Goal: Find contact information: Find contact information

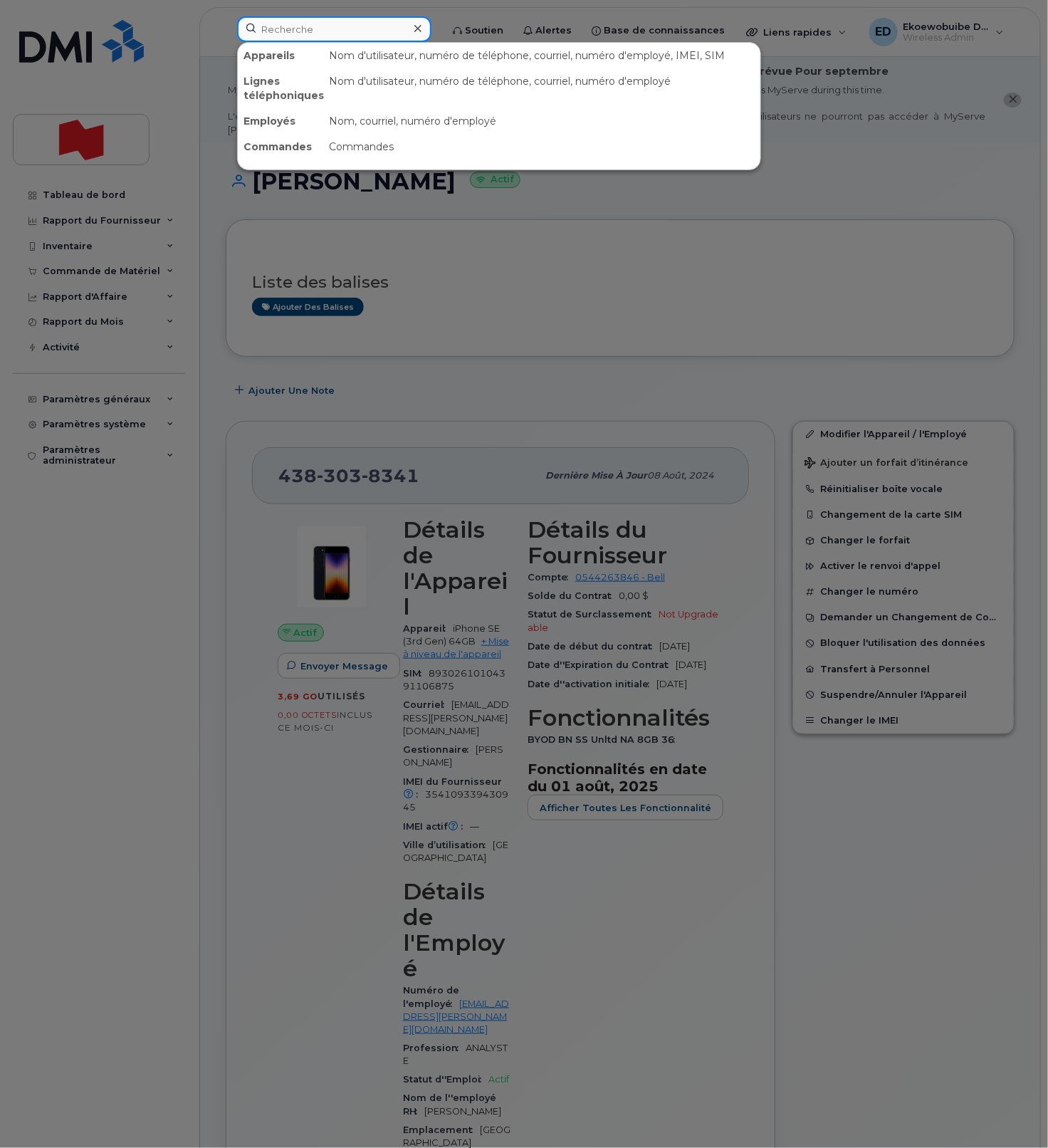
click at [282, 38] on input at bounding box center [333, 29] width 194 height 26
type input "v"
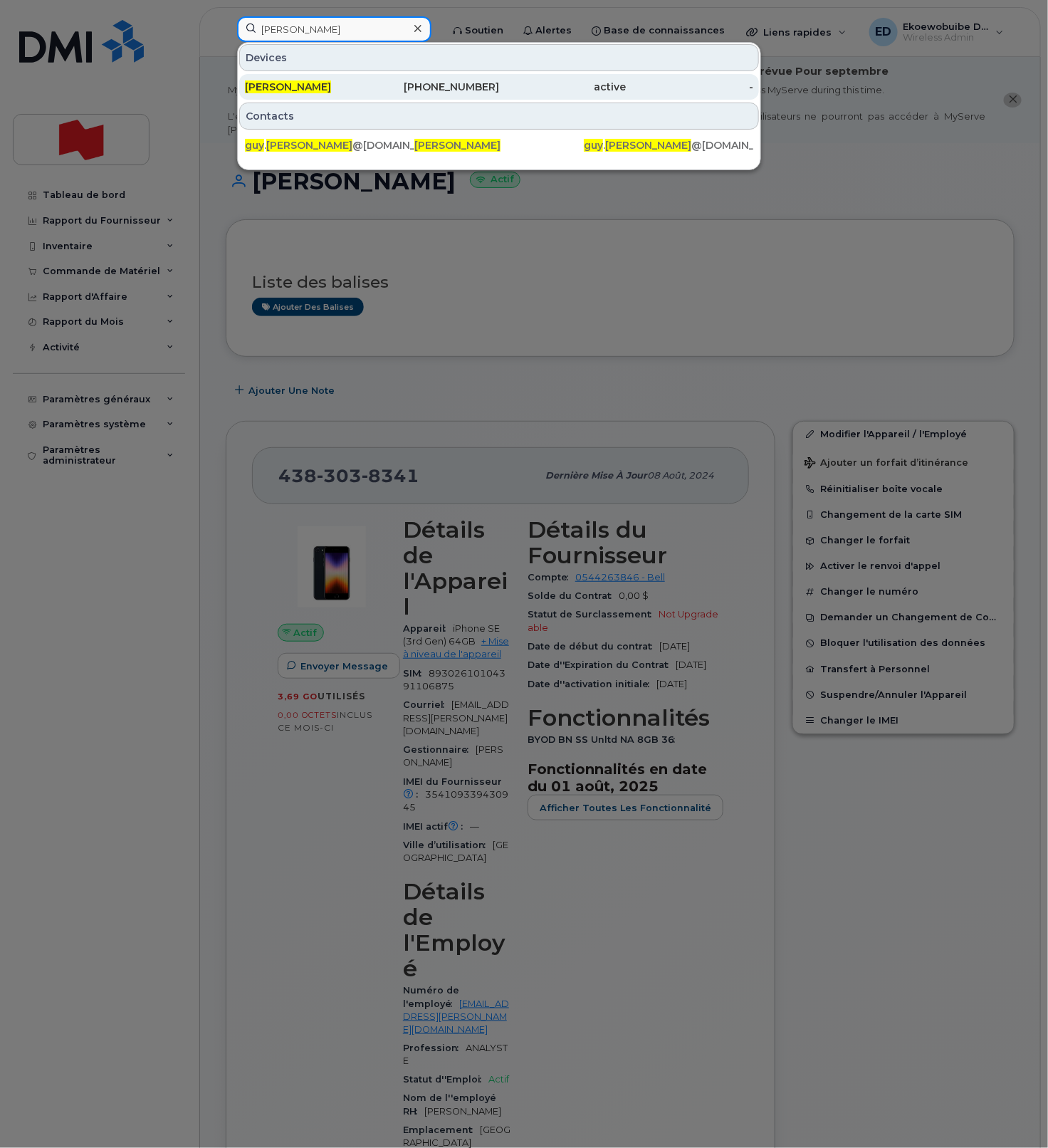
type input "guy dallaire"
click at [301, 88] on span "Guy Dallaire" at bounding box center [288, 86] width 86 height 13
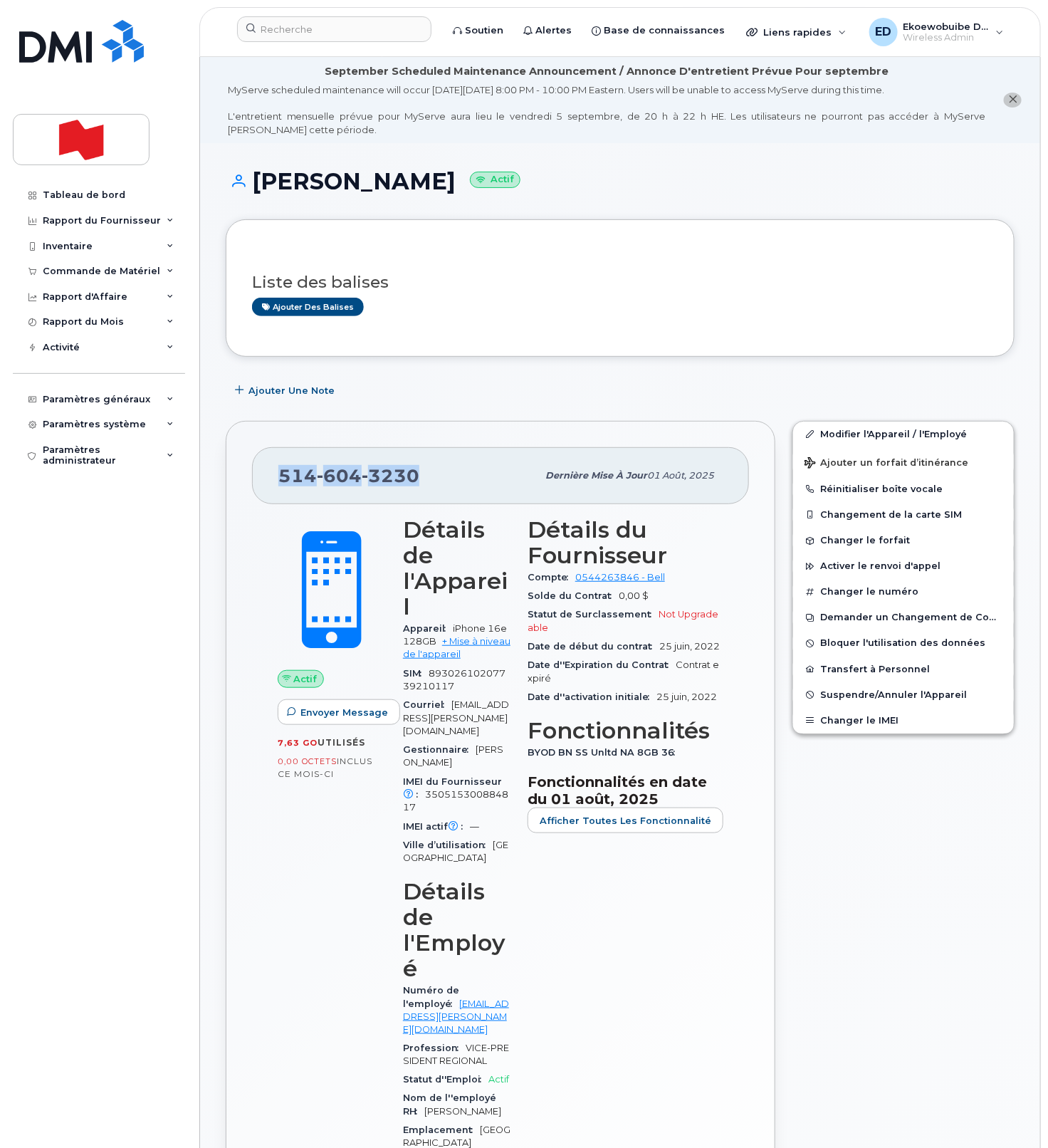
drag, startPoint x: 420, startPoint y: 484, endPoint x: 282, endPoint y: 477, distance: 138.2
click at [282, 477] on div "514 604 3230" at bounding box center [407, 475] width 258 height 30
copy span "514 604 3230"
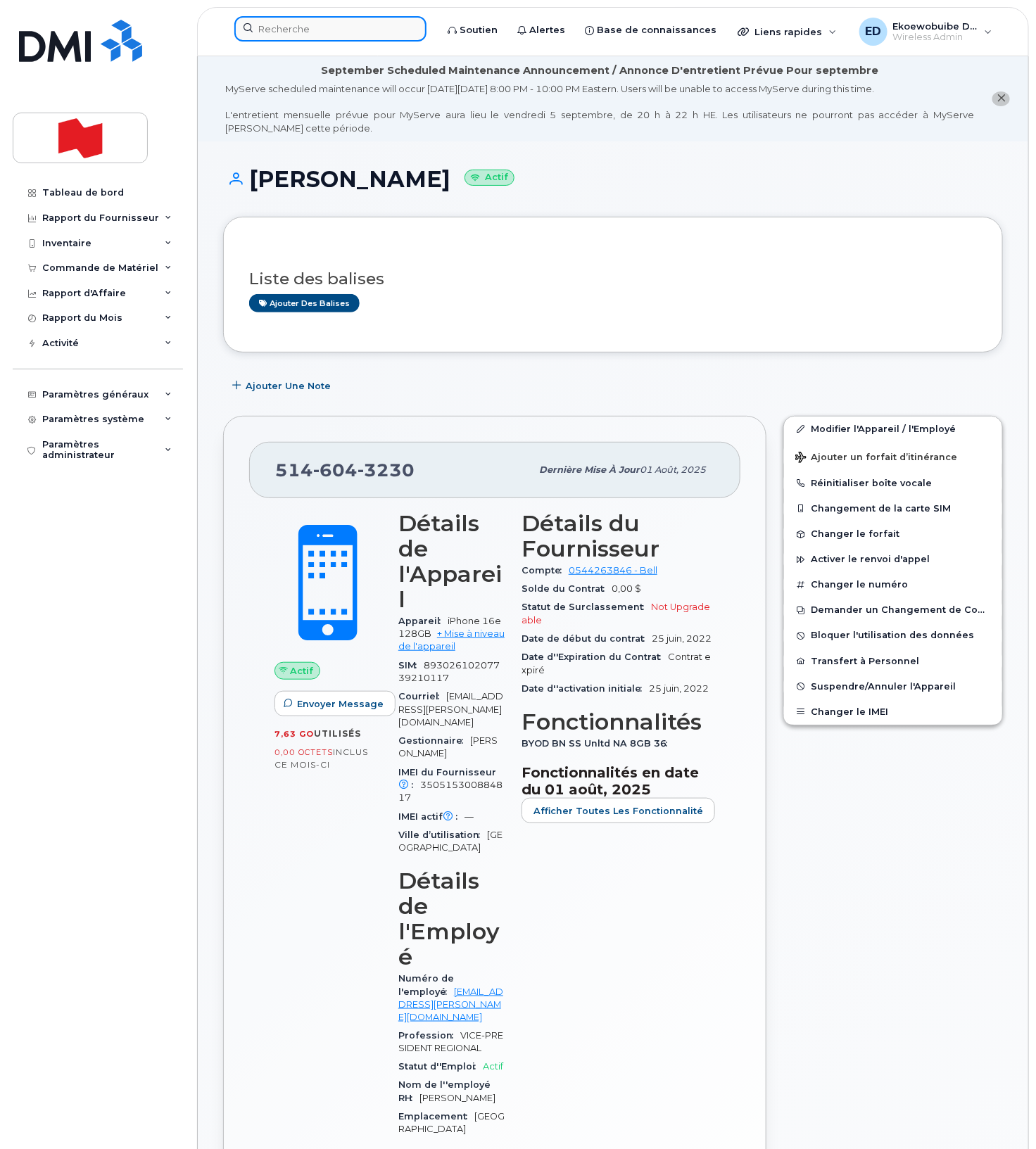
click at [346, 35] on input at bounding box center [330, 28] width 192 height 26
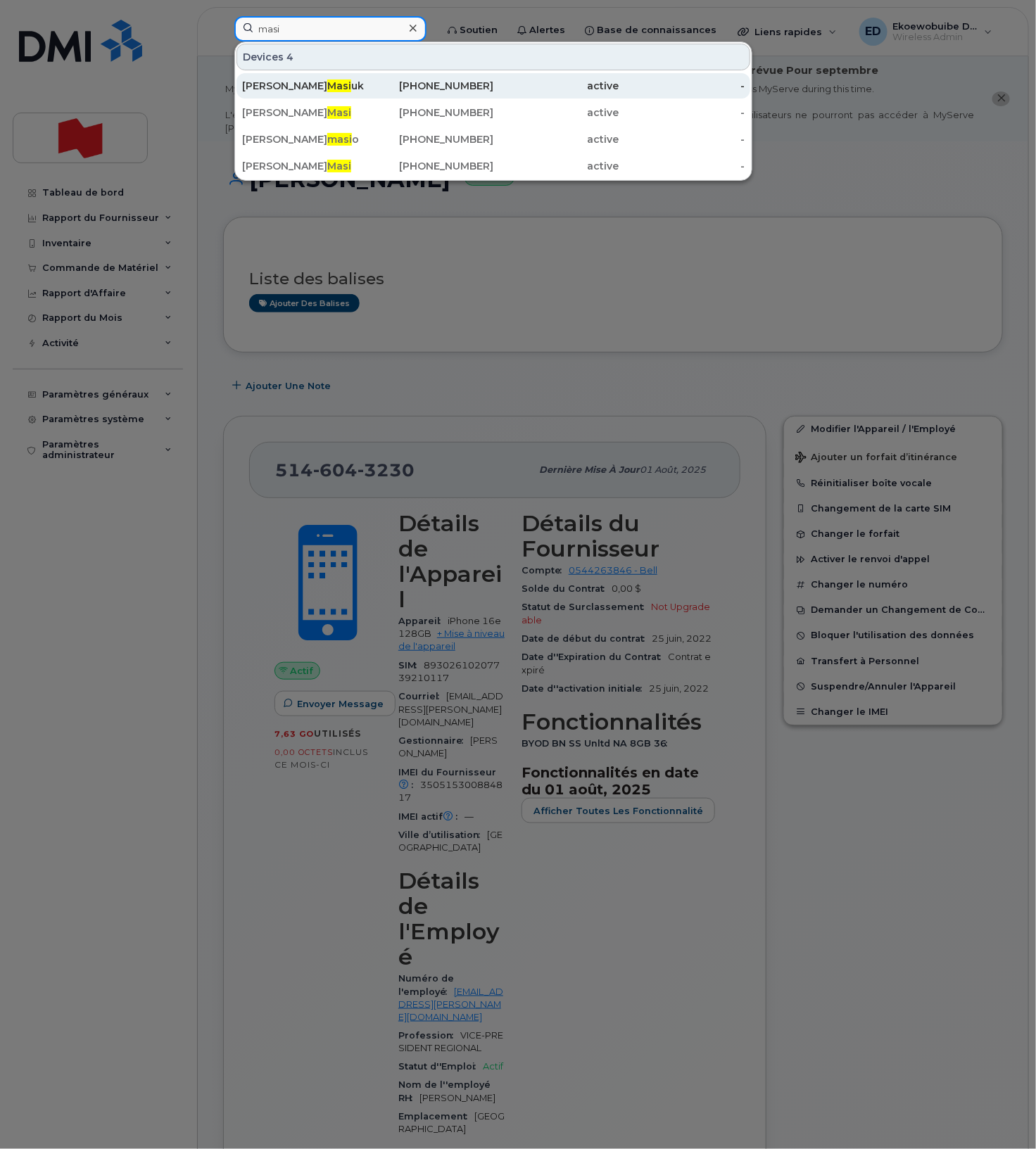
type input "masi"
click at [368, 94] on div "Juliana Masi uk" at bounding box center [431, 85] width 126 height 26
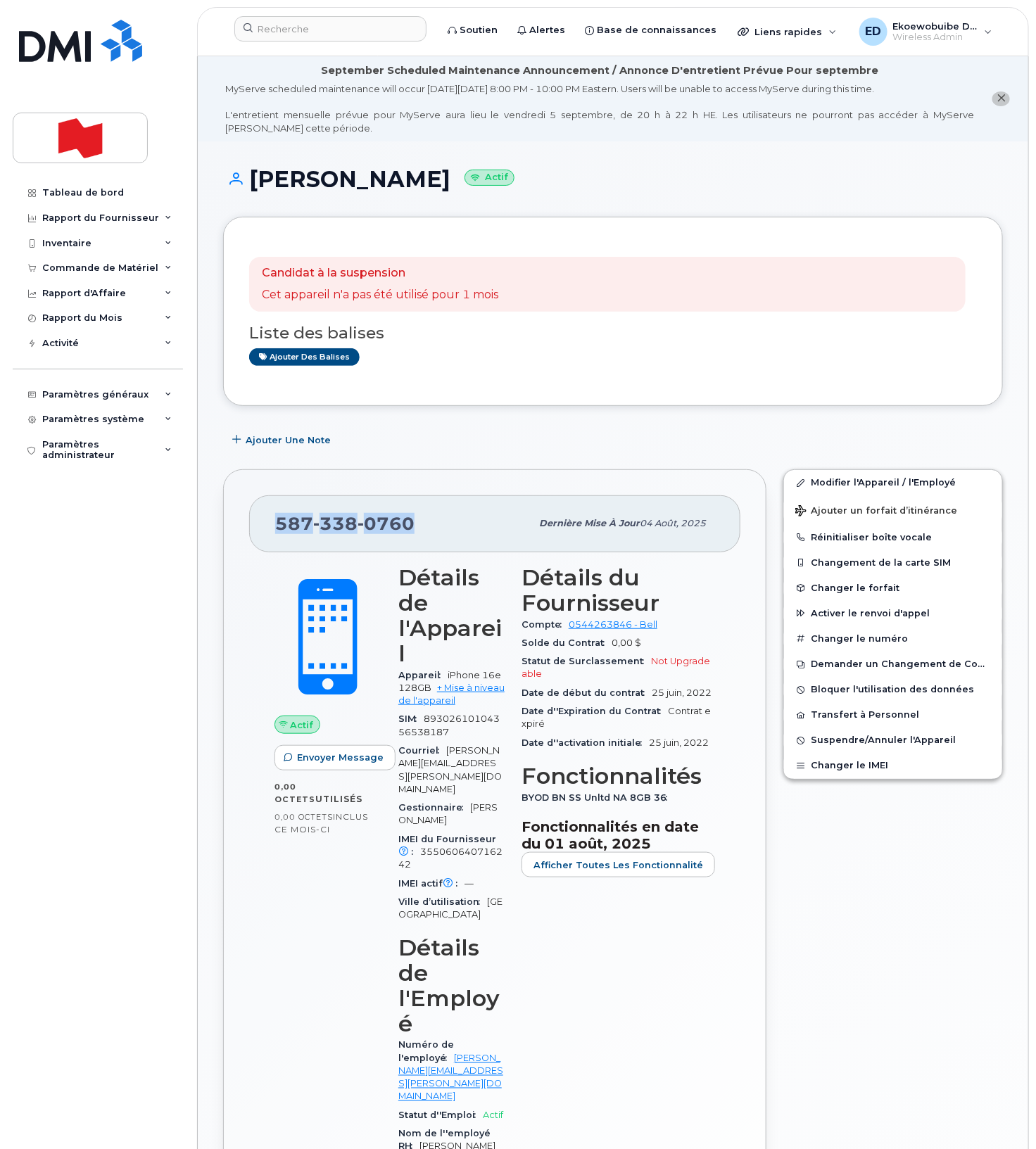
drag, startPoint x: 418, startPoint y: 531, endPoint x: 281, endPoint y: 526, distance: 137.1
click at [281, 526] on div "[PHONE_NUMBER]" at bounding box center [402, 523] width 255 height 30
copy span "[PHONE_NUMBER]"
